Goal: Check status

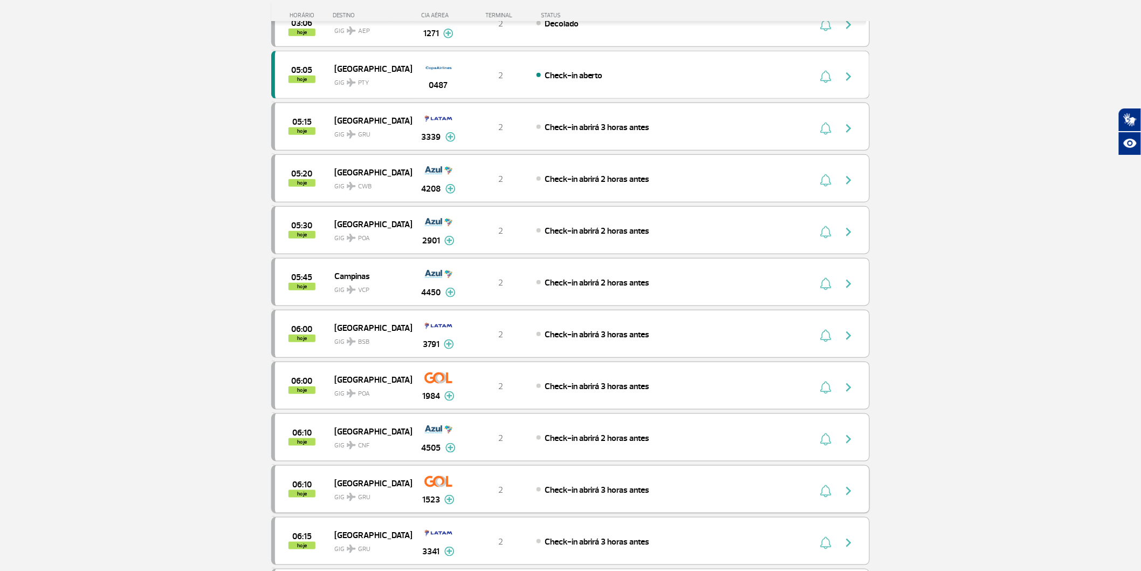
scroll to position [180, 0]
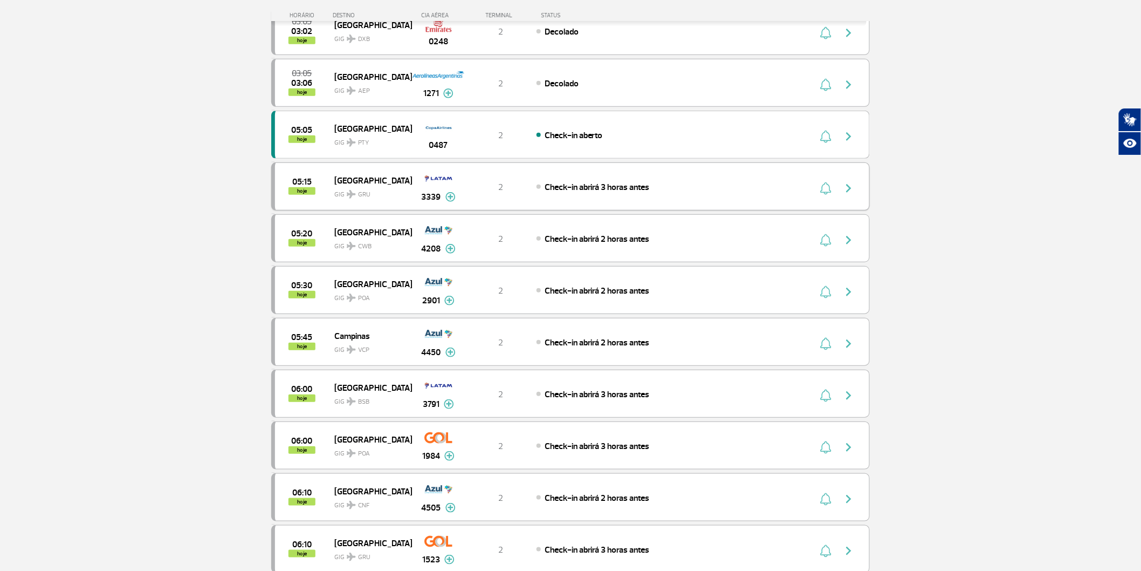
click at [785, 188] on div "05:15 hoje [GEOGRAPHIC_DATA] GRU 3339 2 Check-in abrirá 3 horas antes Parcerias…" at bounding box center [570, 186] width 599 height 48
click at [857, 195] on button "button" at bounding box center [851, 186] width 25 height 17
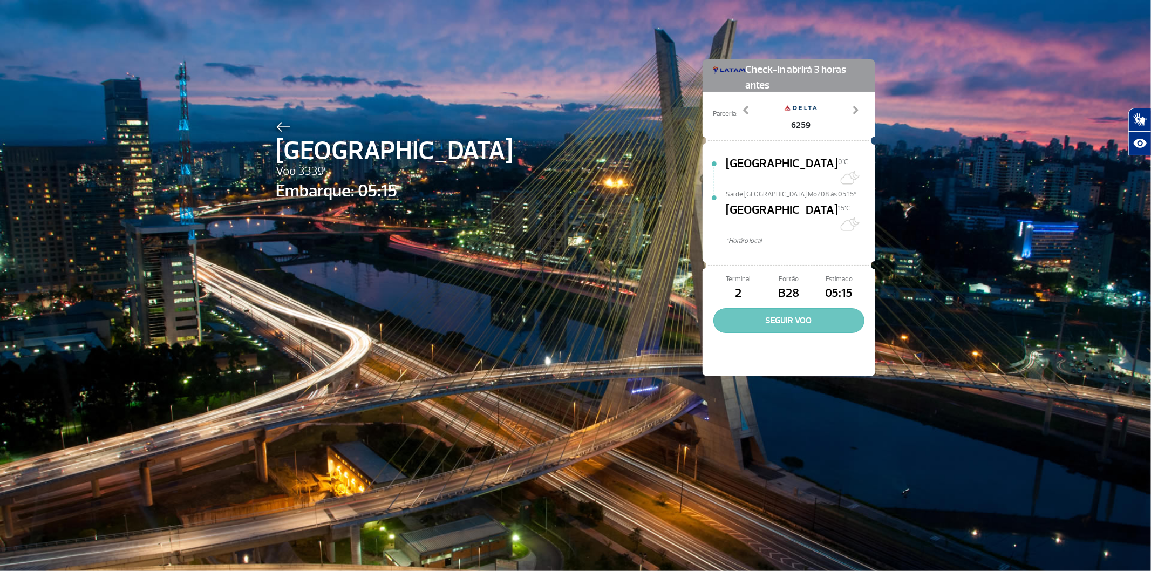
click at [780, 312] on button "SEGUIR VOO" at bounding box center [788, 320] width 151 height 25
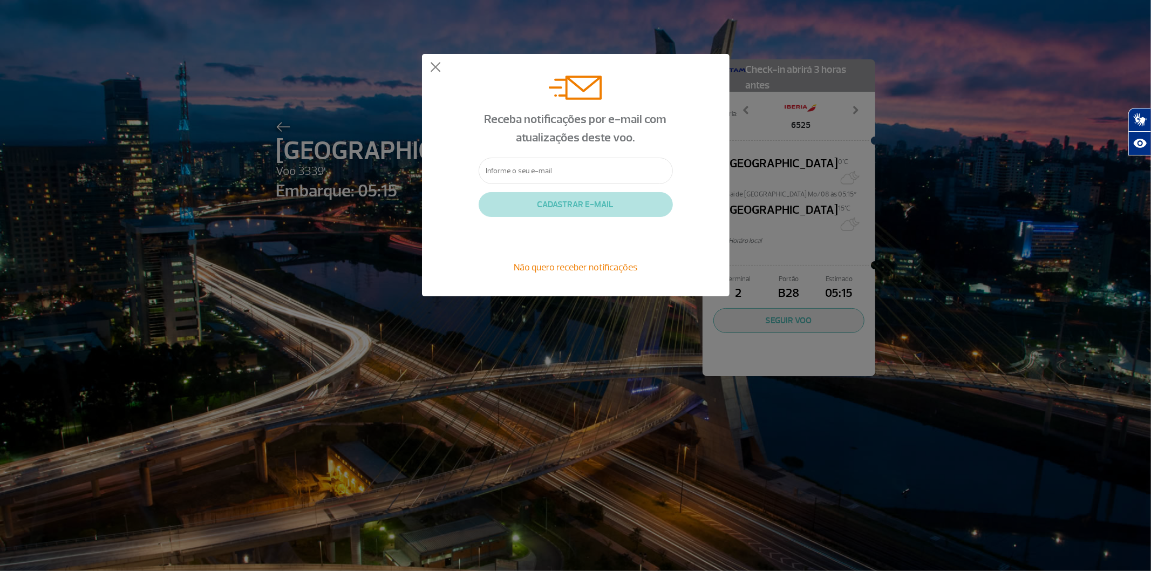
click at [530, 158] on div "Receba notificações por e-mail com atualizações deste voo." at bounding box center [575, 129] width 194 height 58
click at [531, 184] on input "text" at bounding box center [575, 171] width 194 height 26
click at [550, 273] on span "Não quero receber notificações" at bounding box center [576, 267] width 124 height 12
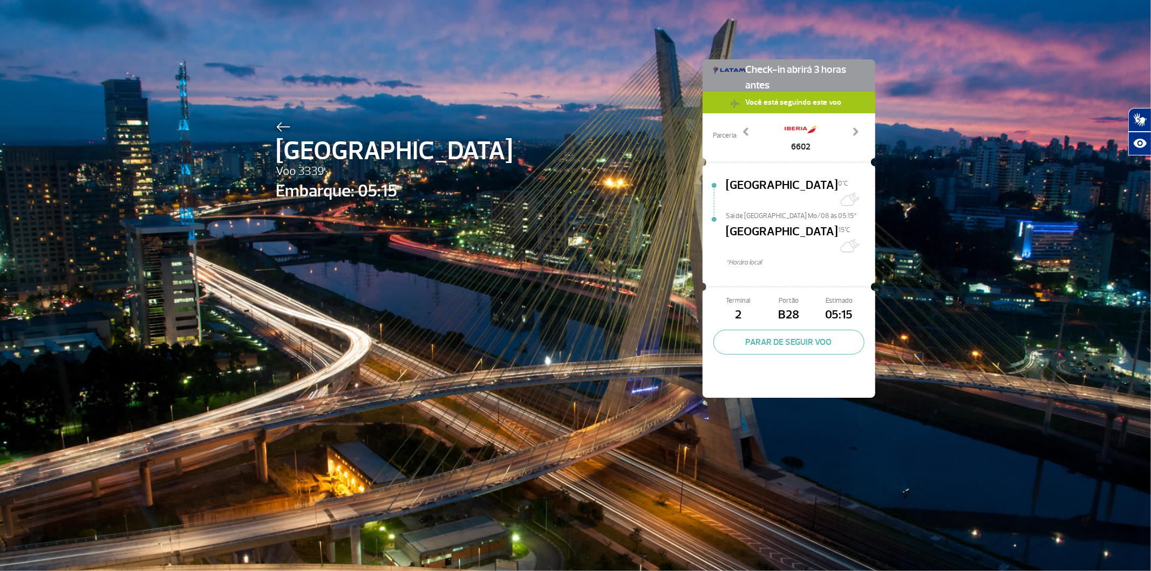
click at [769, 100] on span "Você está seguindo este voo" at bounding box center [793, 102] width 107 height 20
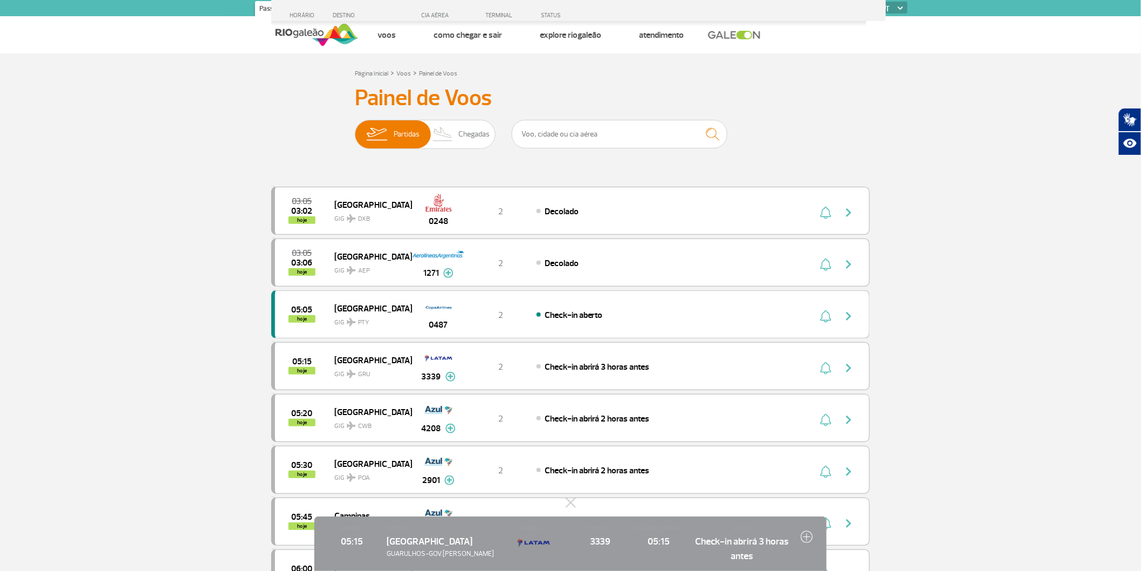
scroll to position [965, 0]
